Goal: Navigation & Orientation: Find specific page/section

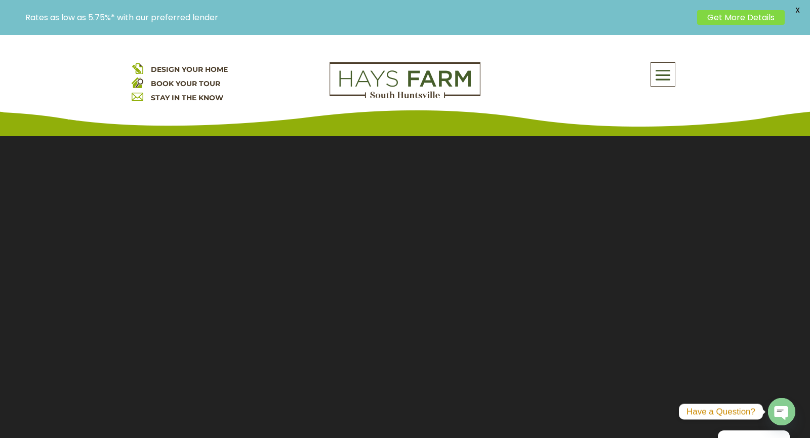
click at [660, 71] on span at bounding box center [663, 75] width 24 height 23
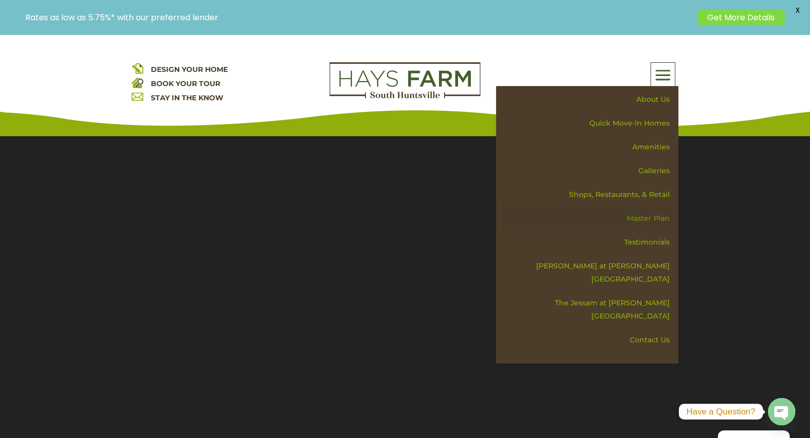
click at [657, 219] on link "Master Plan" at bounding box center [590, 219] width 175 height 24
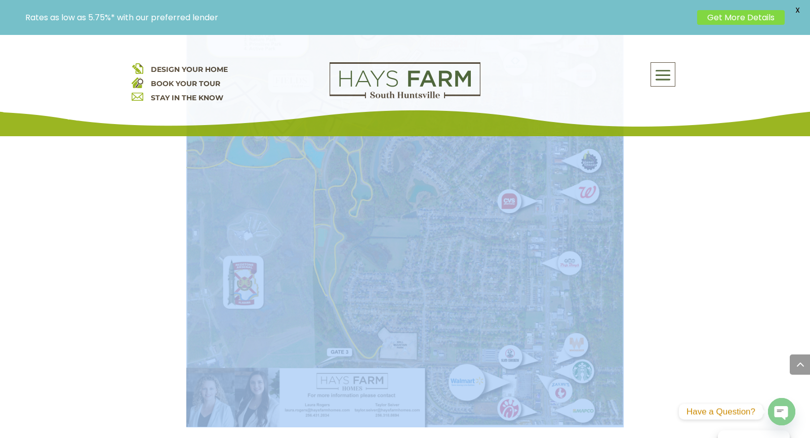
scroll to position [1237, 0]
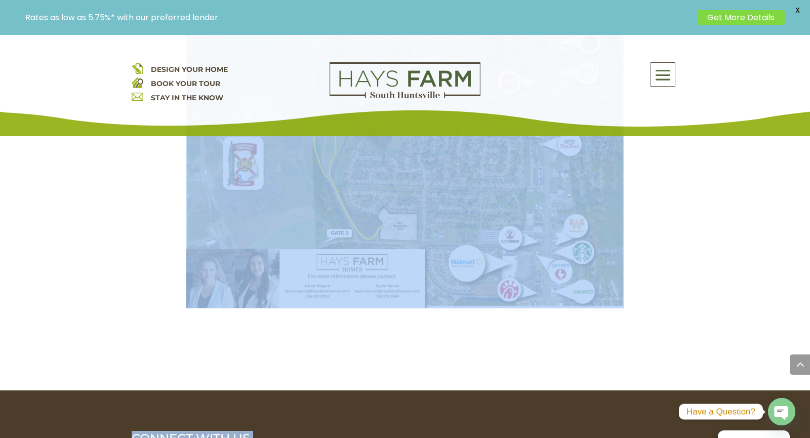
drag, startPoint x: 793, startPoint y: 168, endPoint x: 549, endPoint y: 340, distance: 299.0
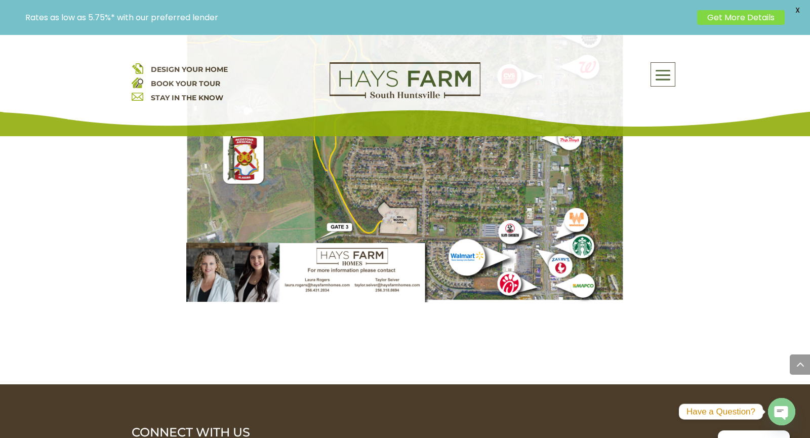
click at [810, 17] on div "Rates as low as 5.75%* with our preferred lender Get More Details X" at bounding box center [405, 17] width 810 height 35
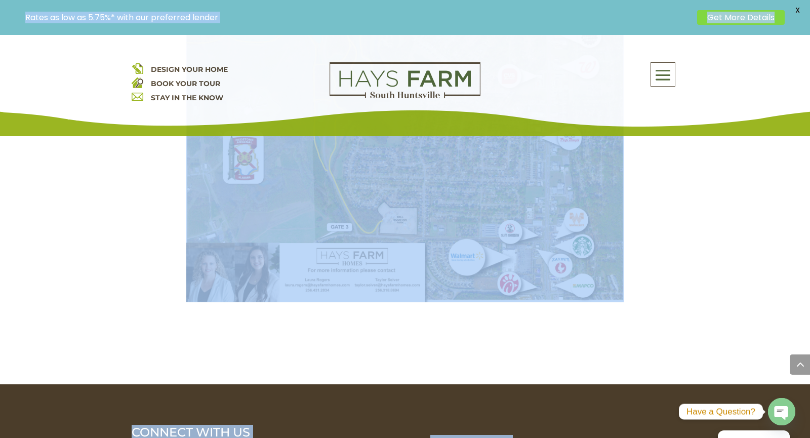
drag, startPoint x: 796, startPoint y: 58, endPoint x: 789, endPoint y: 19, distance: 39.2
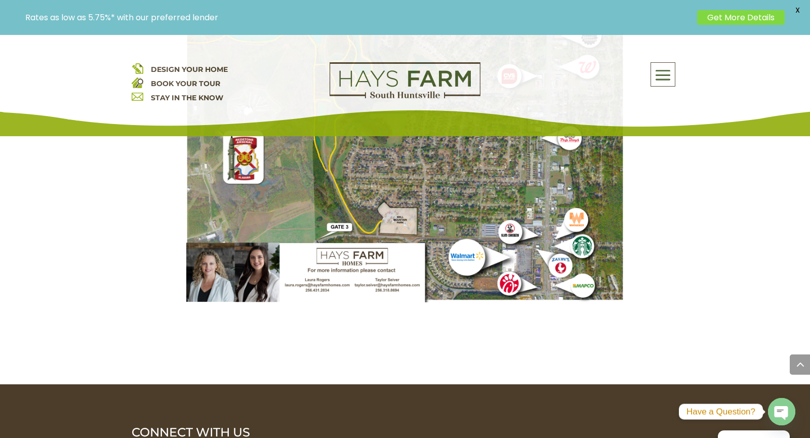
click at [794, 357] on span at bounding box center [800, 364] width 20 height 20
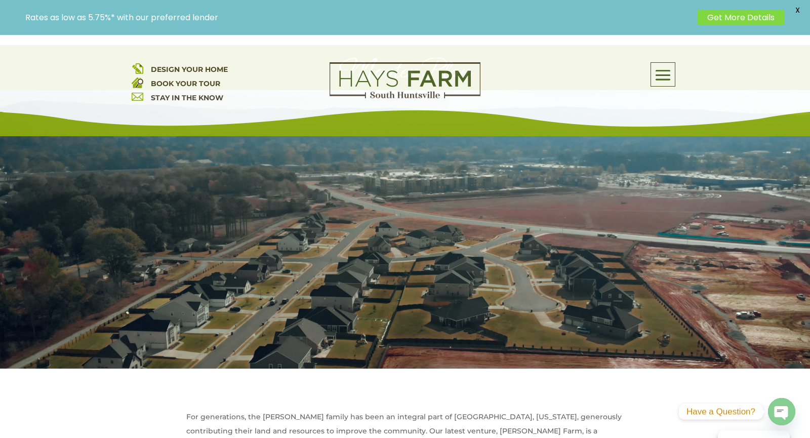
scroll to position [0, 0]
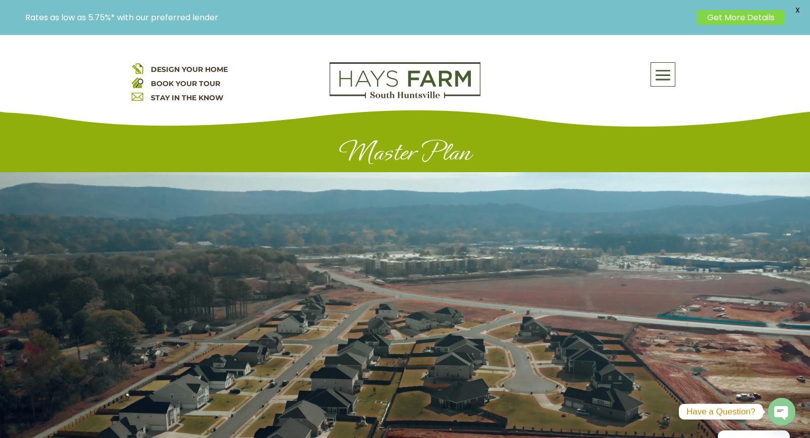
click at [793, 393] on div at bounding box center [405, 311] width 810 height 278
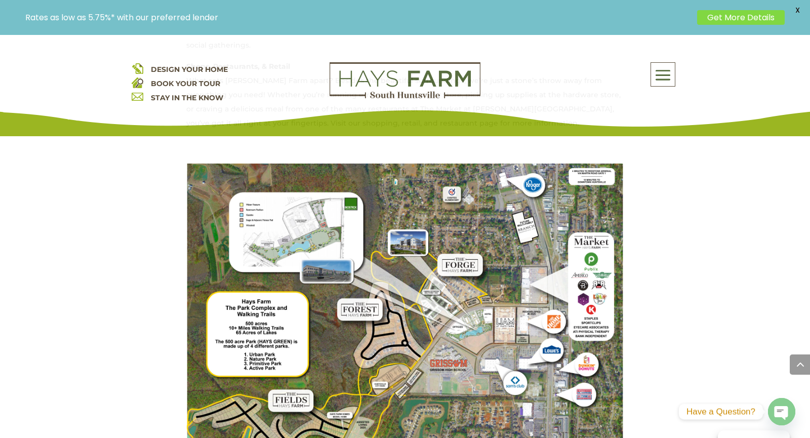
scroll to position [782, 0]
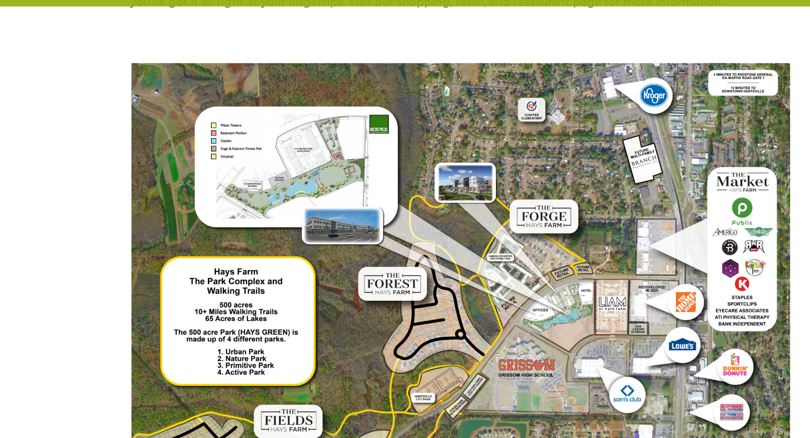
scroll to position [780, 0]
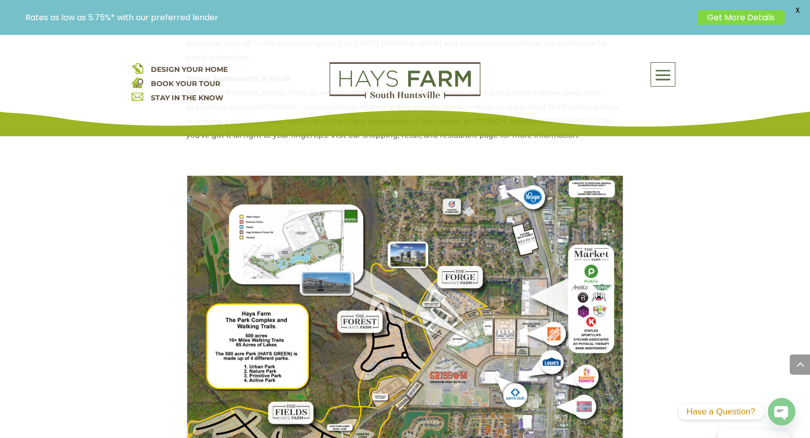
click at [798, 364] on span at bounding box center [800, 364] width 20 height 20
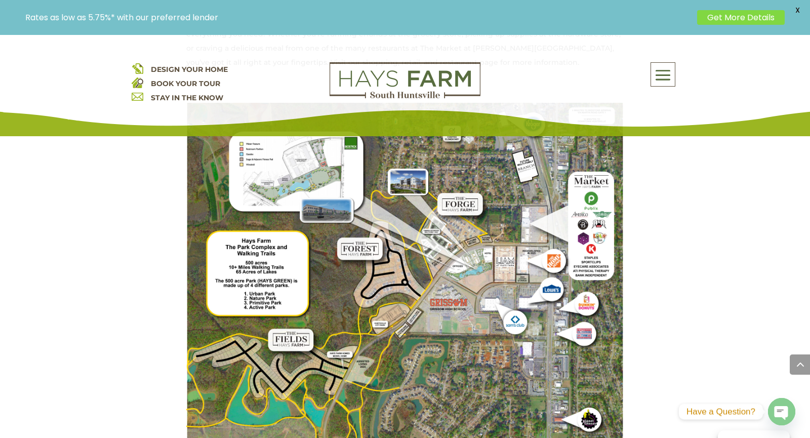
scroll to position [855, 0]
